Goal: Task Accomplishment & Management: Complete application form

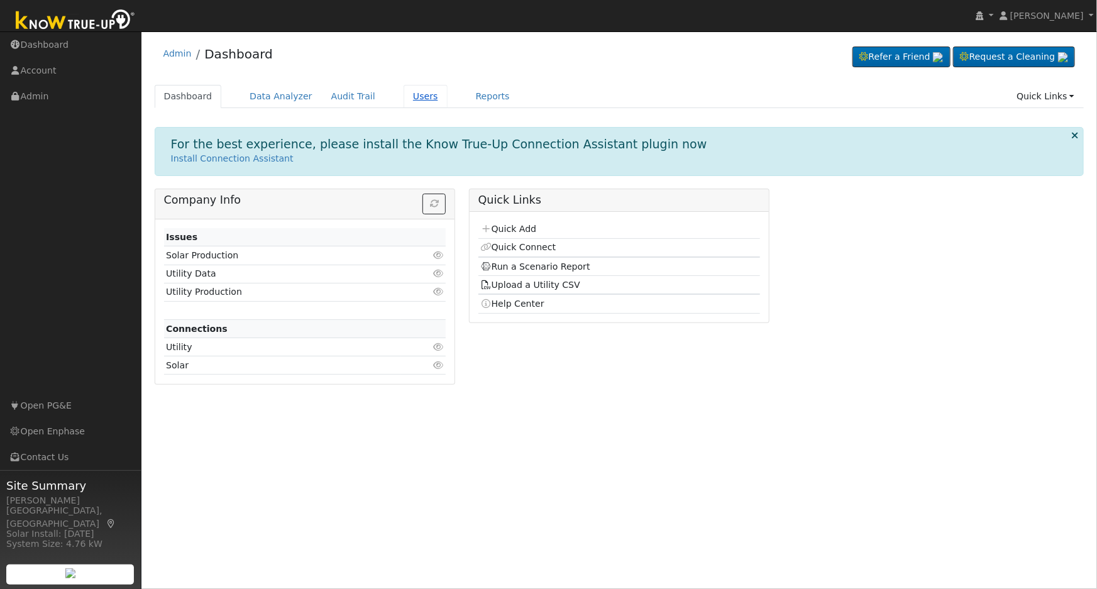
click at [407, 107] on link "Users" at bounding box center [425, 96] width 44 height 23
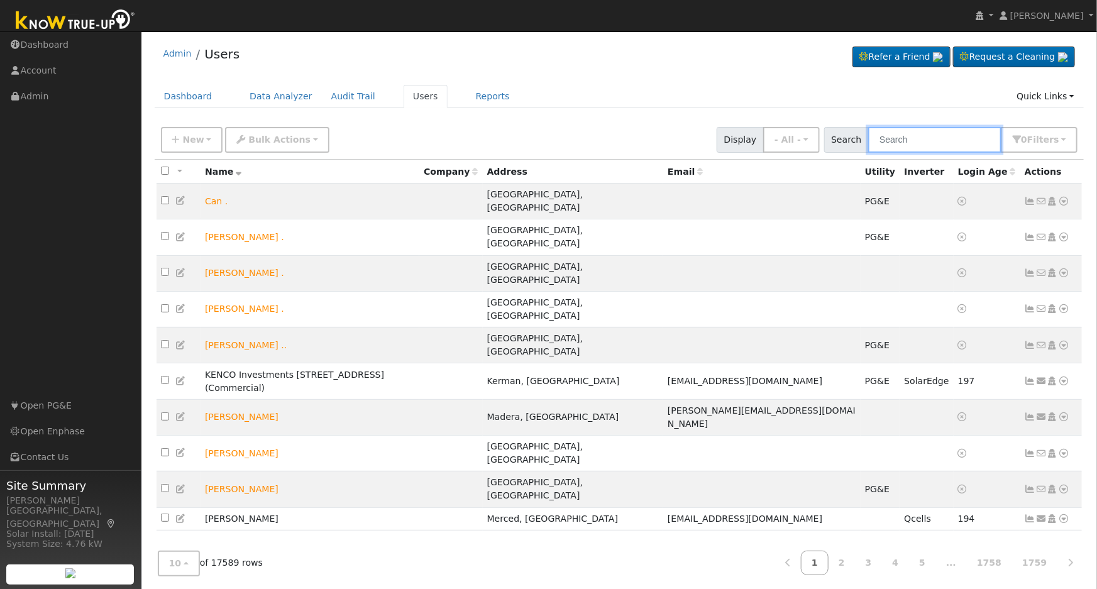
click at [928, 136] on input "text" at bounding box center [934, 140] width 133 height 26
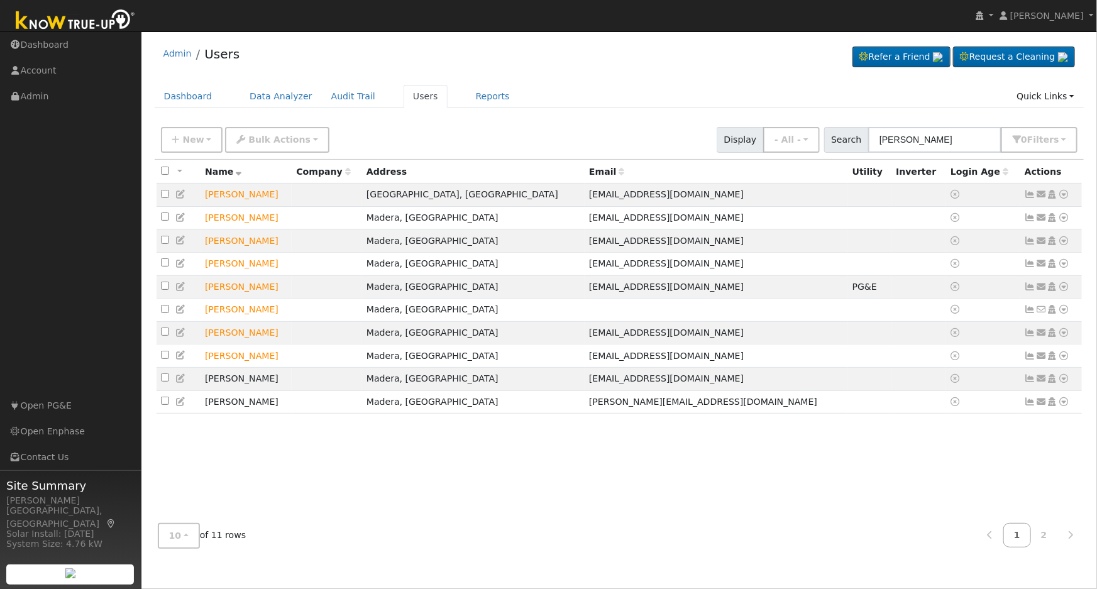
click at [882, 105] on ul "Dashboard Data Analyzer Audit Trail Users Reports Quick Links Quick Add Quick C…" at bounding box center [619, 96] width 929 height 23
click at [910, 140] on input "[PERSON_NAME]" at bounding box center [934, 140] width 133 height 26
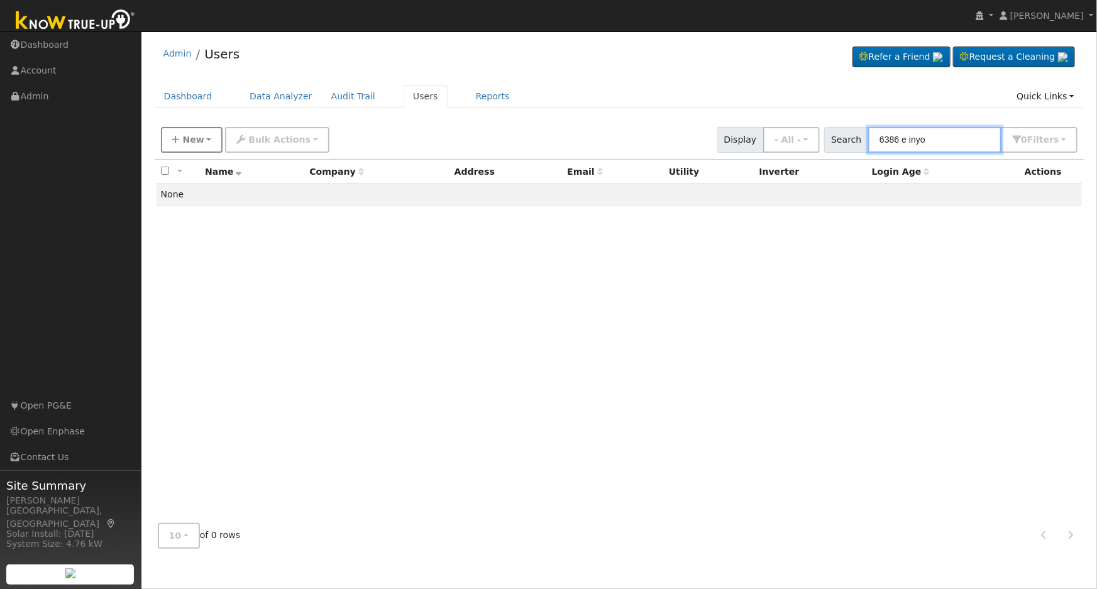
type input "6386 e inyo"
click at [182, 138] on span "New" at bounding box center [192, 139] width 21 height 10
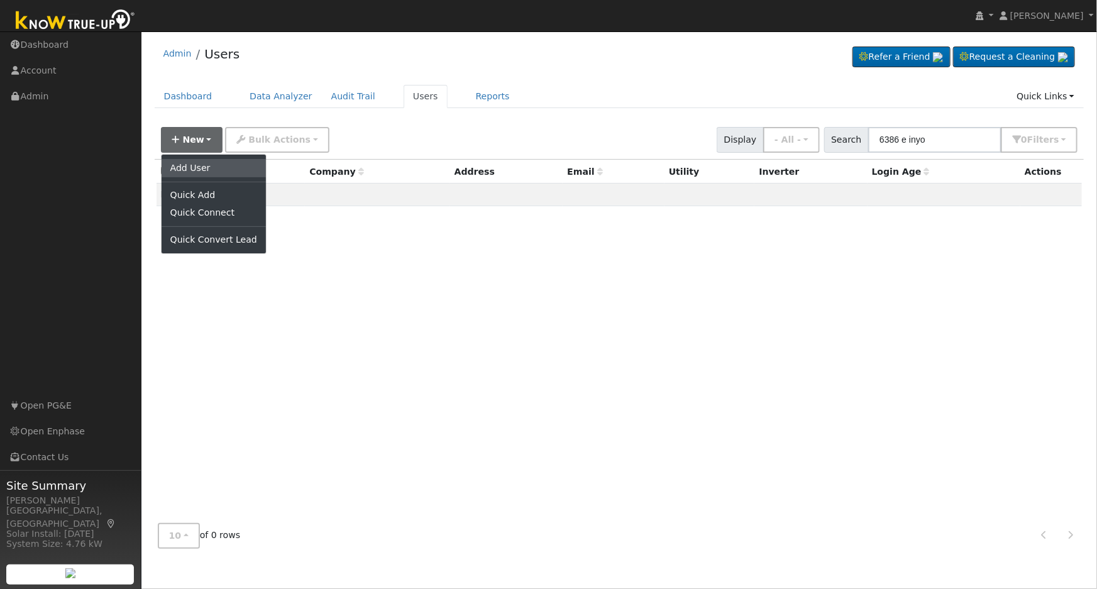
click at [229, 165] on link "Add User" at bounding box center [213, 168] width 104 height 18
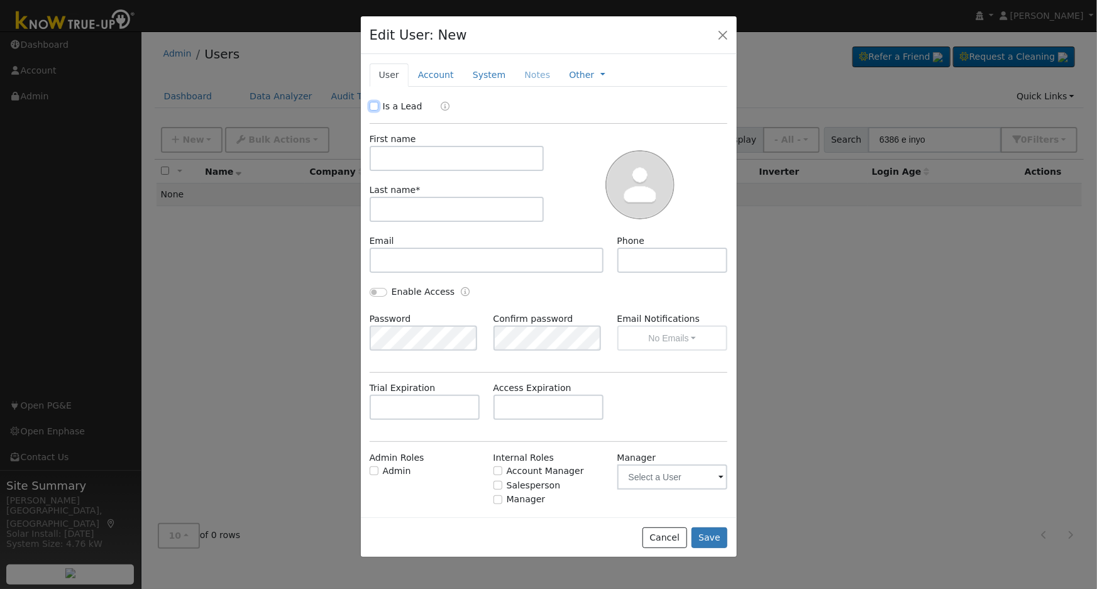
click at [375, 102] on input "Is a Lead" at bounding box center [373, 106] width 9 height 9
checkbox input "true"
click at [468, 158] on input "text" at bounding box center [456, 158] width 175 height 25
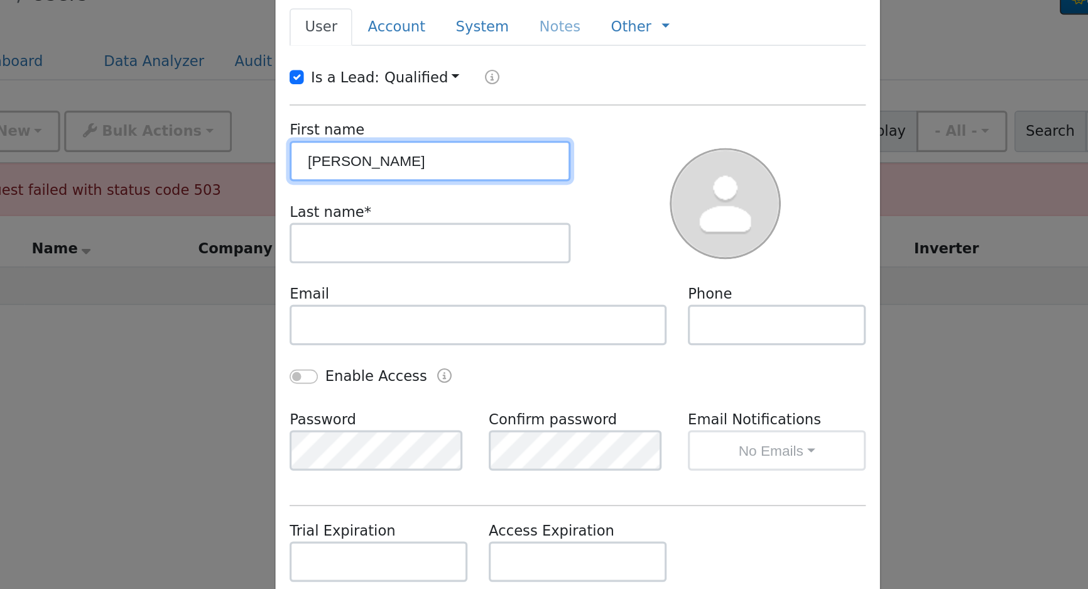
type input "[PERSON_NAME]"
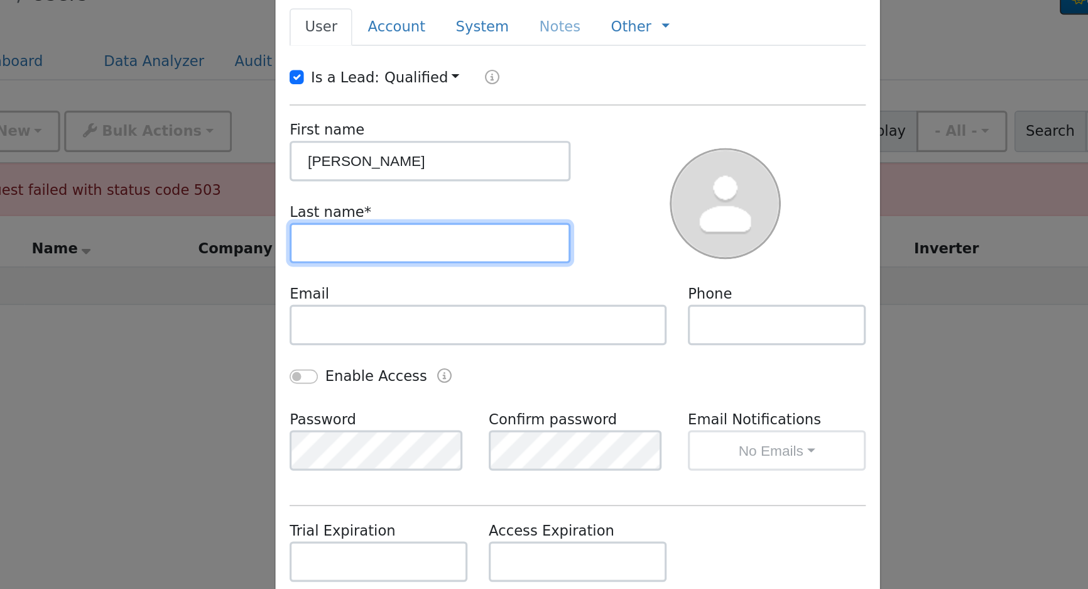
click at [445, 210] on input "text" at bounding box center [452, 209] width 175 height 25
type input "Menodza"
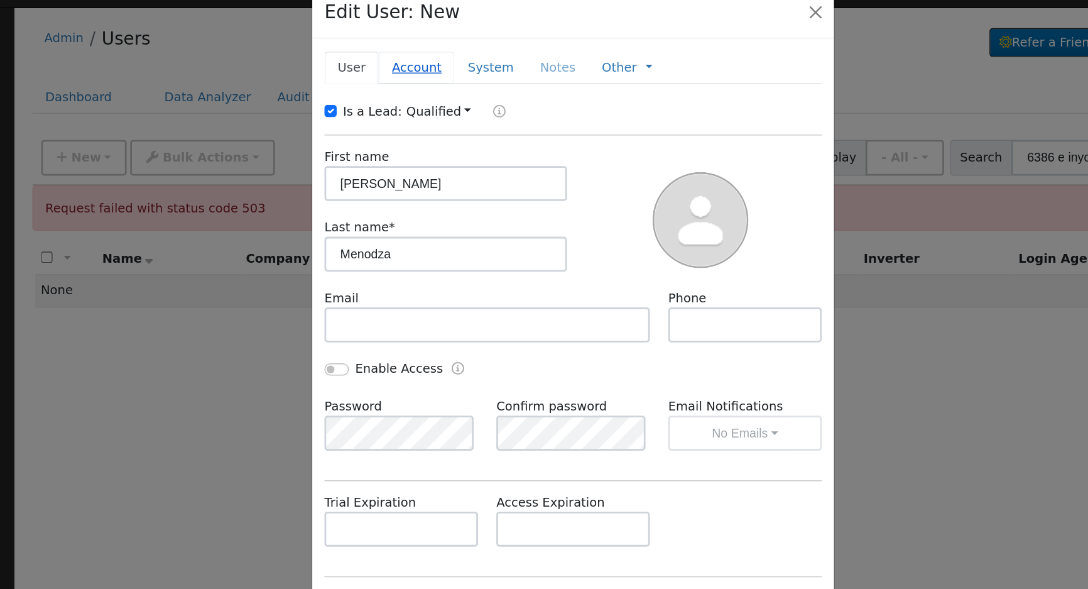
click at [420, 78] on link "Account" at bounding box center [431, 74] width 55 height 23
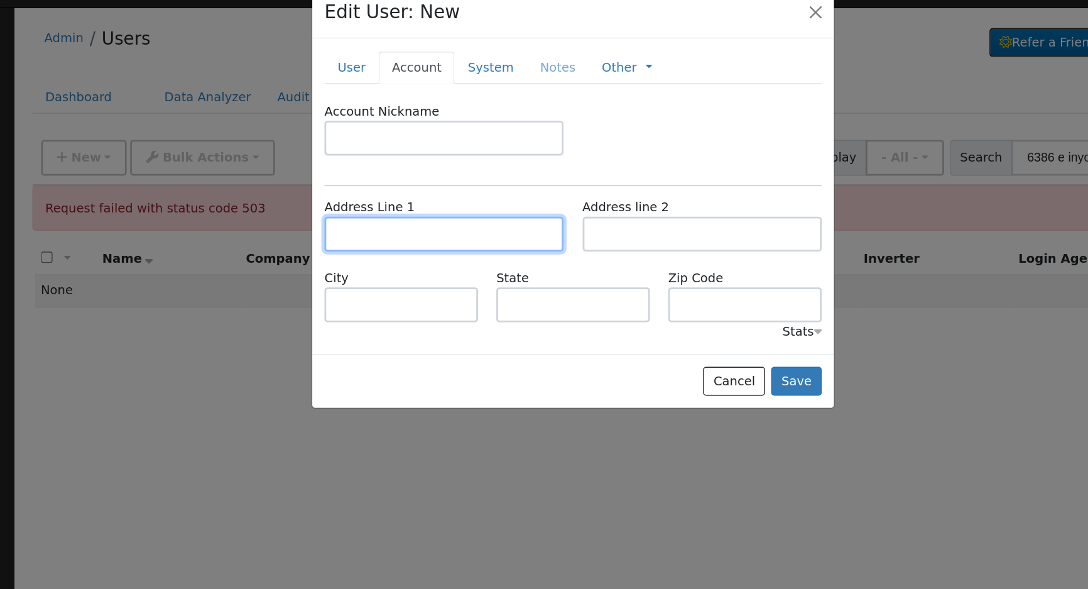
click at [440, 191] on input "text" at bounding box center [451, 194] width 172 height 25
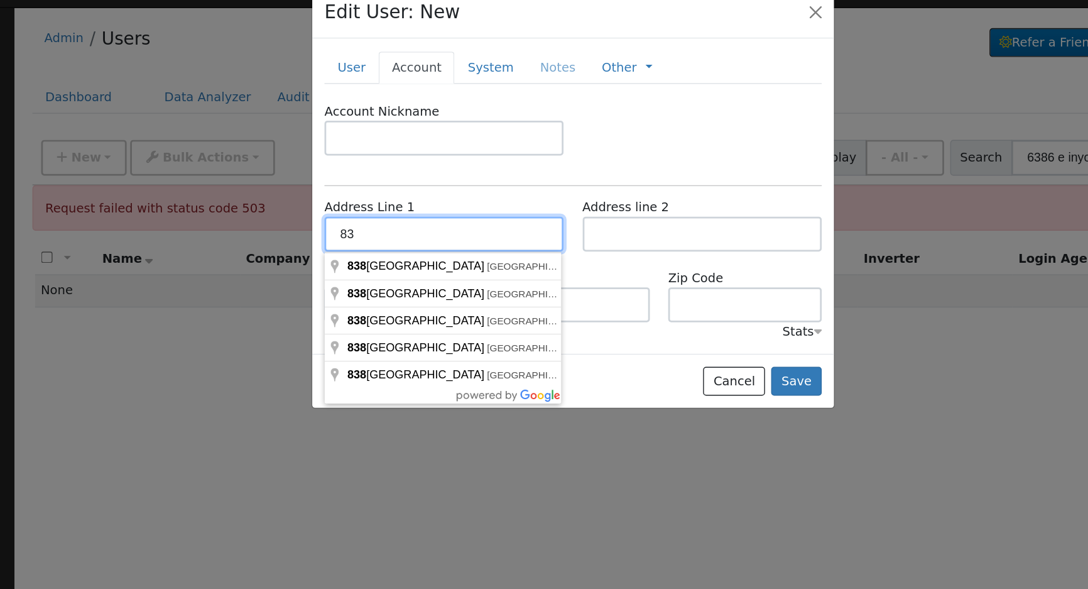
type input "8"
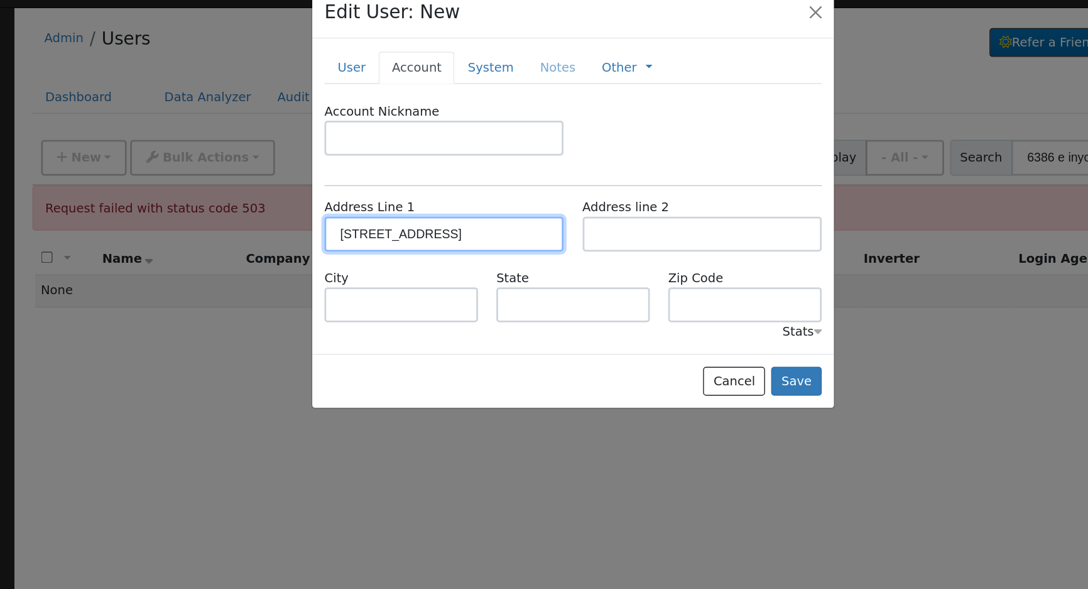
type input "[STREET_ADDRESS]"
type input "[GEOGRAPHIC_DATA]"
type input "CA"
type input "93727"
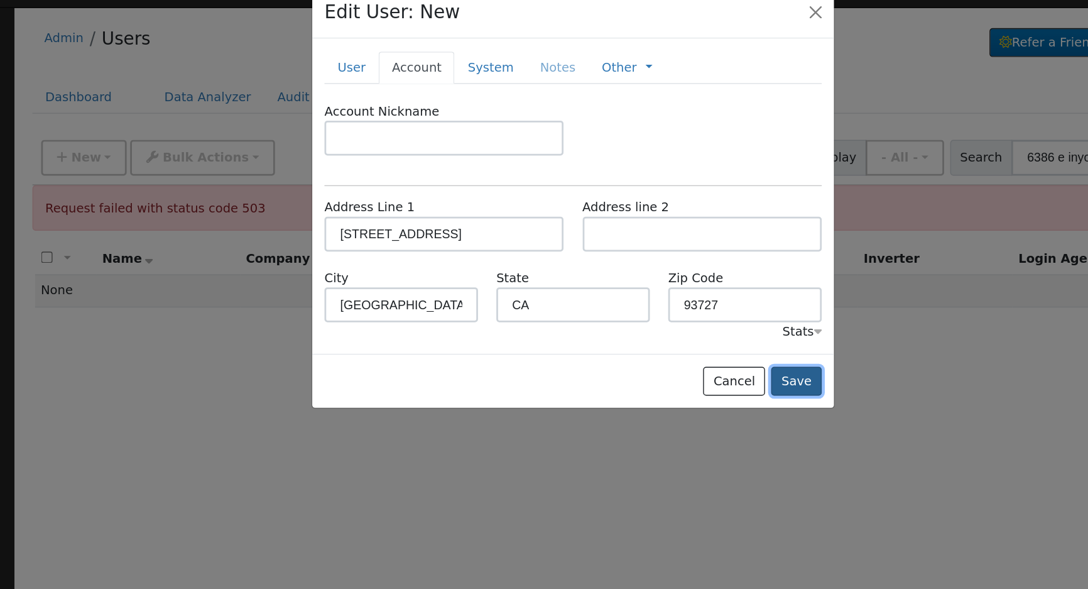
click at [712, 302] on button "Save" at bounding box center [705, 300] width 36 height 21
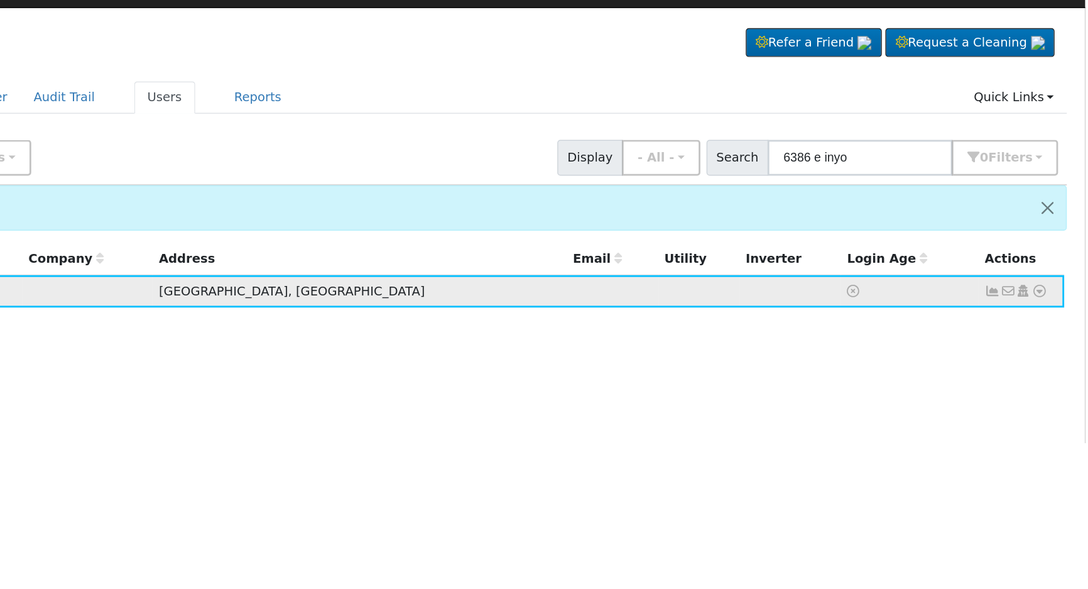
click at [1054, 240] on icon at bounding box center [1055, 235] width 11 height 9
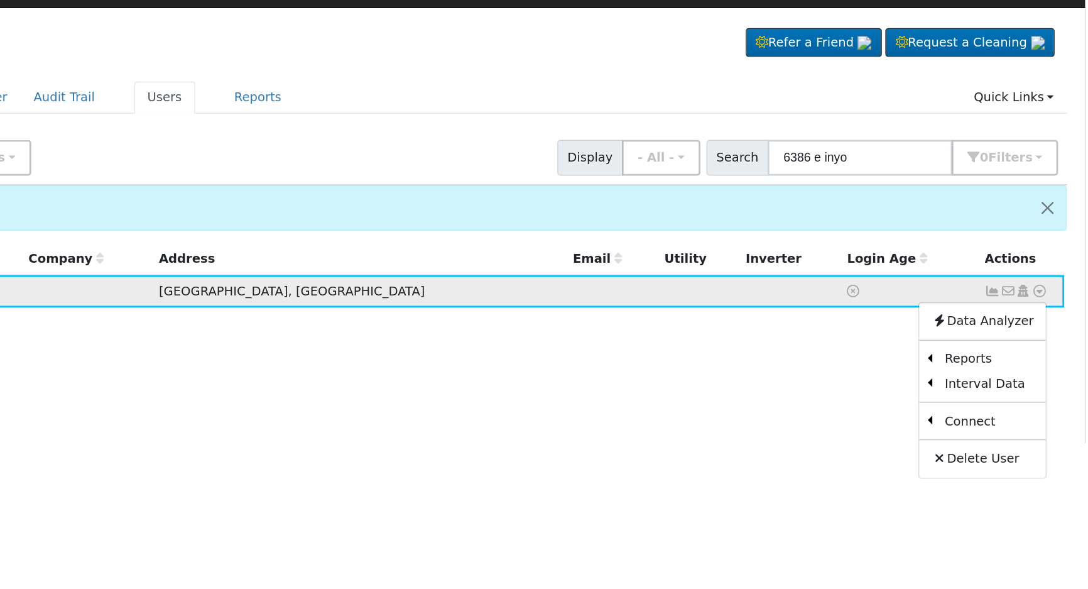
click at [1042, 240] on icon at bounding box center [1043, 235] width 11 height 9
